Goal: Use online tool/utility: Use online tool/utility

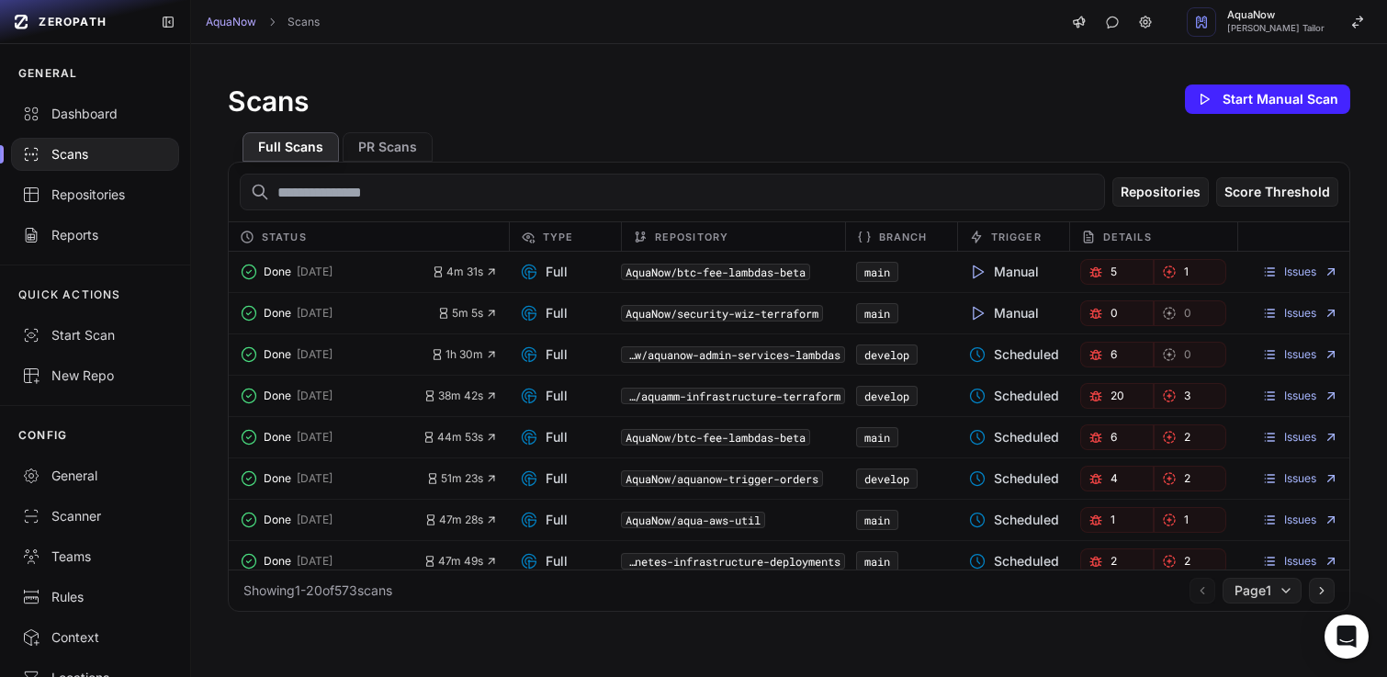
click at [524, 91] on div "Scans Start Manual Scan" at bounding box center [789, 99] width 1122 height 37
click at [582, 82] on div "Scans Start Manual Scan" at bounding box center [789, 99] width 1122 height 37
click at [596, 106] on div "Scans Start Manual Scan" at bounding box center [789, 99] width 1122 height 37
click at [625, 89] on div "Scans Start Manual Scan" at bounding box center [789, 99] width 1122 height 37
drag, startPoint x: 601, startPoint y: 94, endPoint x: 677, endPoint y: 176, distance: 112.4
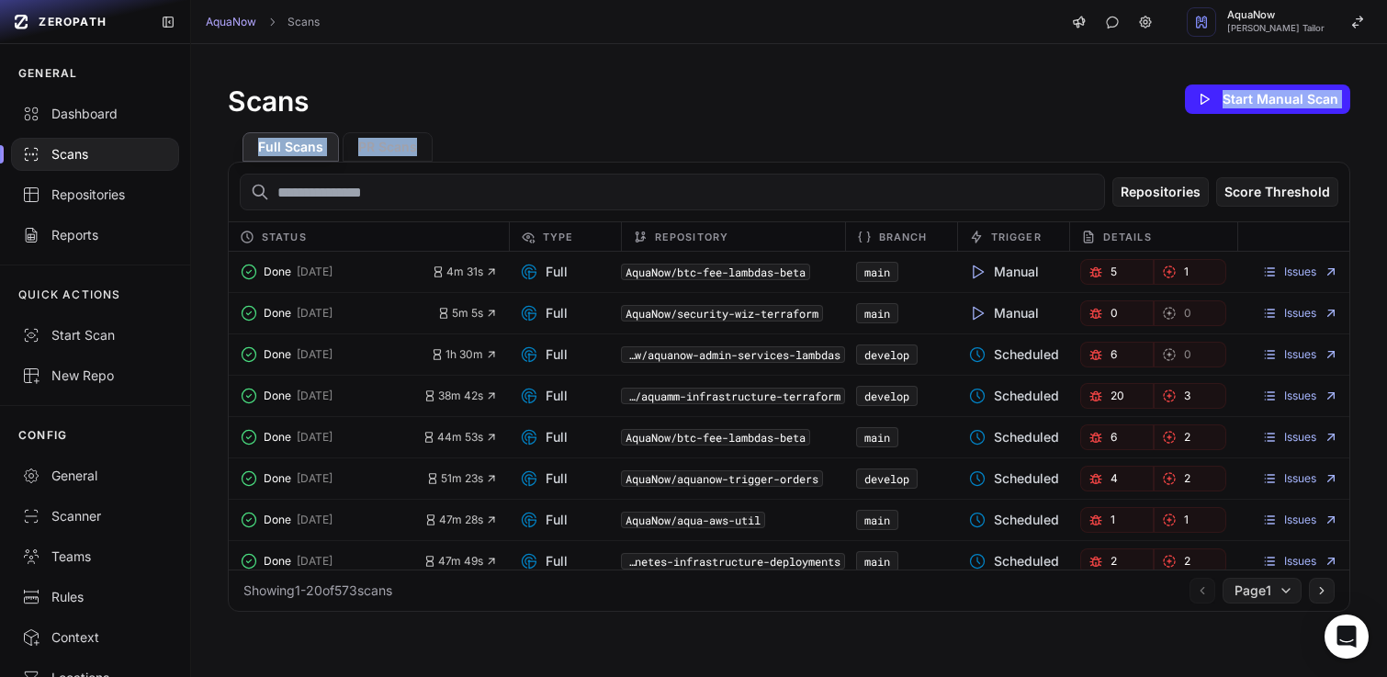
click at [677, 176] on div "Scans Start Manual Scan Full Scans PR Scans Repositories Score Threshold Status…" at bounding box center [789, 346] width 1196 height 604
click at [586, 169] on div "Repositories Score Threshold" at bounding box center [789, 192] width 1121 height 59
